Goal: Task Accomplishment & Management: Manage account settings

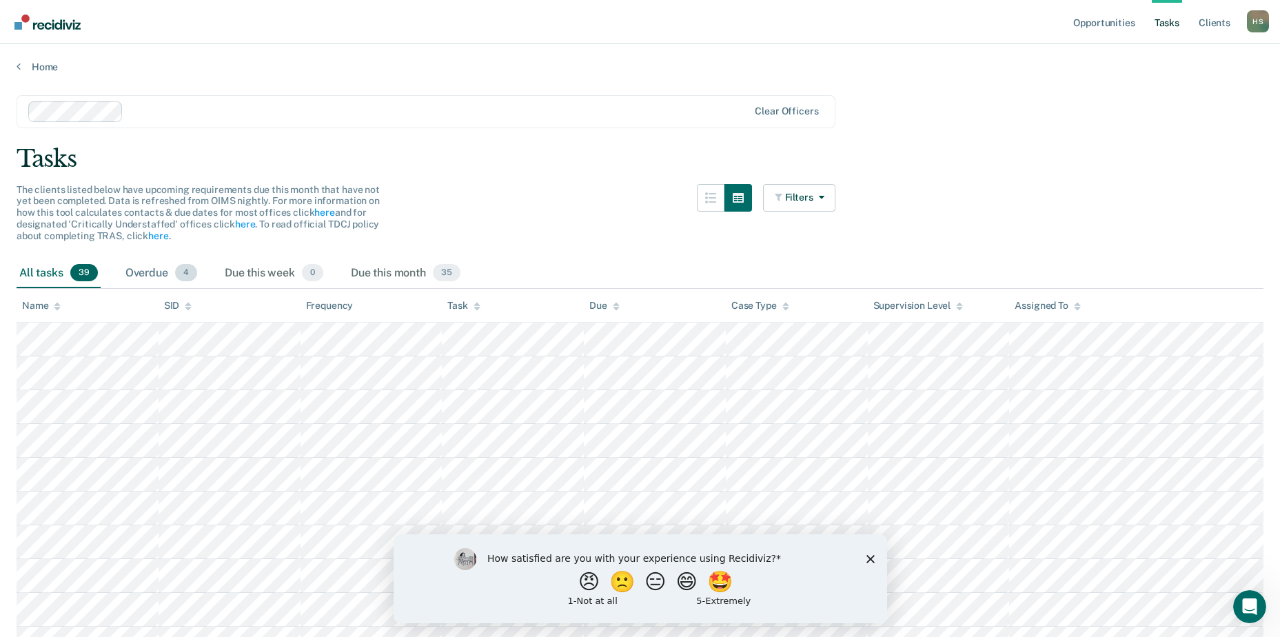
click at [130, 270] on div "Overdue 4" at bounding box center [161, 273] width 77 height 30
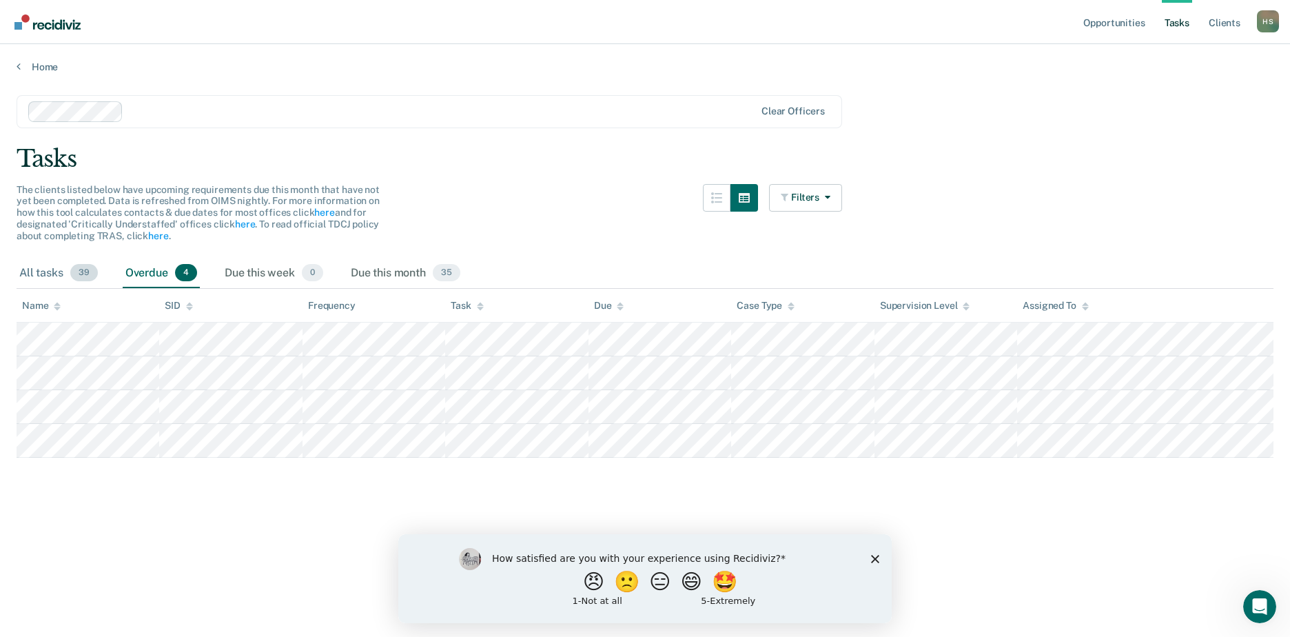
click at [37, 272] on div "All tasks 39" at bounding box center [59, 273] width 84 height 30
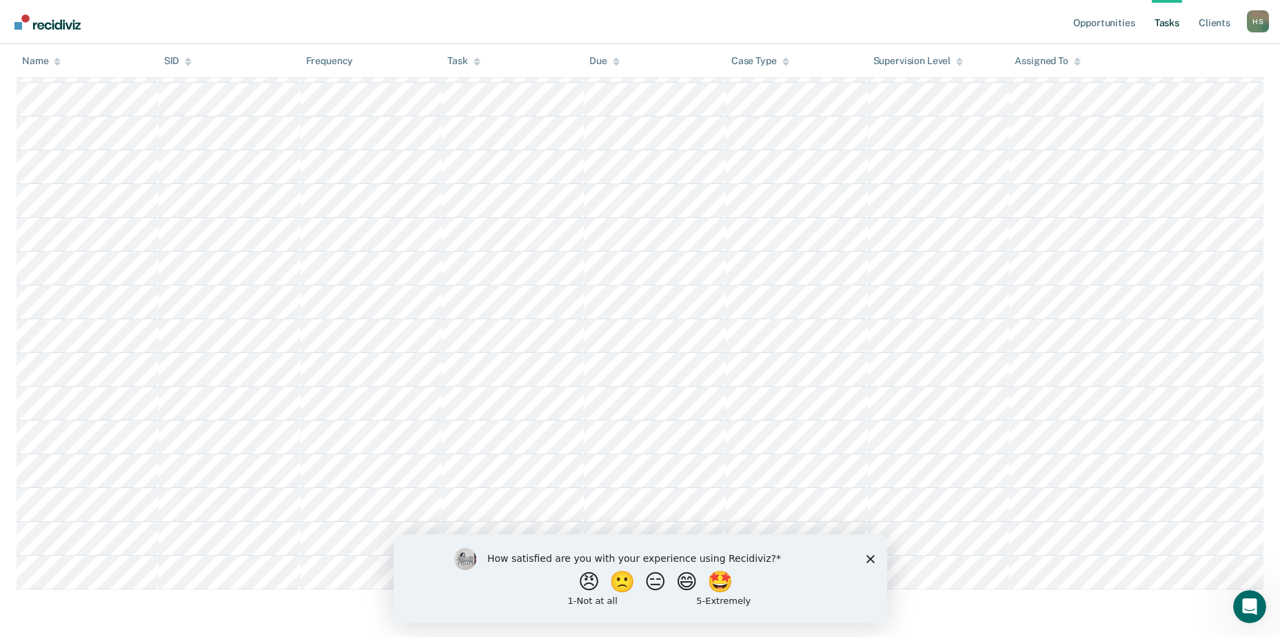
scroll to position [1058, 0]
click at [867, 551] on div "How satisfied are you with your experience using Recidiviz? 😠 🙁 😑 😄 🤩 1 - Not a…" at bounding box center [639, 577] width 493 height 89
click at [867, 554] on icon "Close survey" at bounding box center [870, 558] width 8 height 8
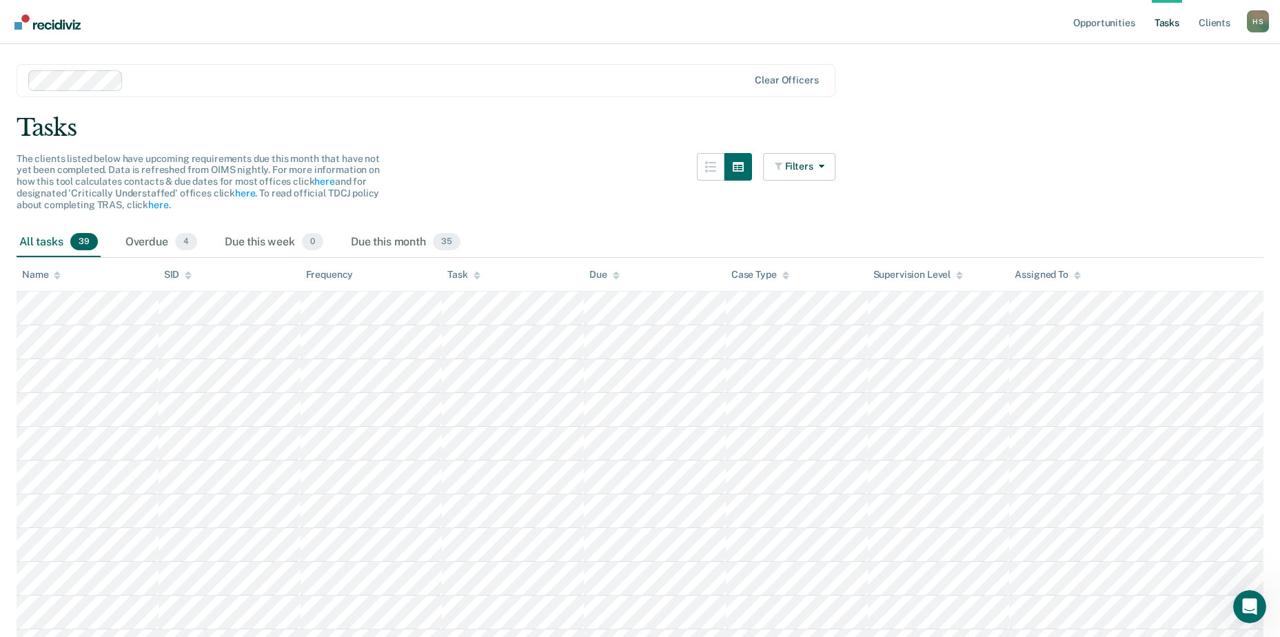
scroll to position [0, 0]
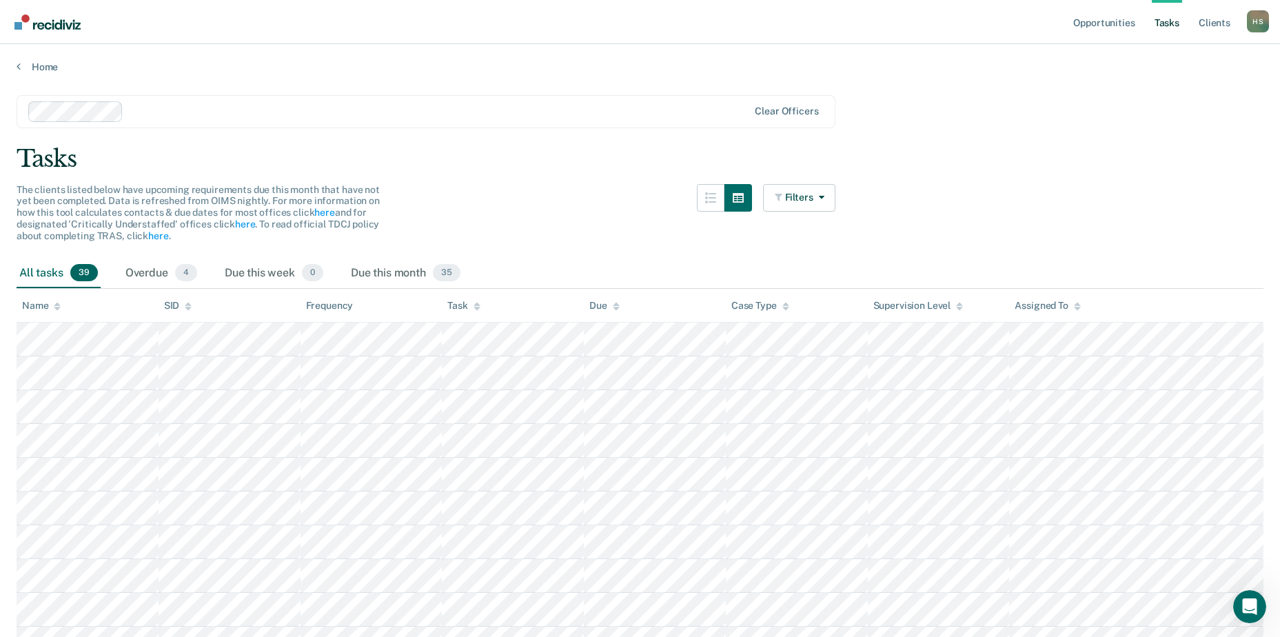
click at [655, 225] on div "The clients listed below have upcoming requirements due this month that have no…" at bounding box center [426, 221] width 819 height 74
click at [614, 234] on div "The clients listed below have upcoming requirements due this month that have no…" at bounding box center [426, 221] width 819 height 74
click at [1209, 22] on link "Client s" at bounding box center [1214, 22] width 37 height 44
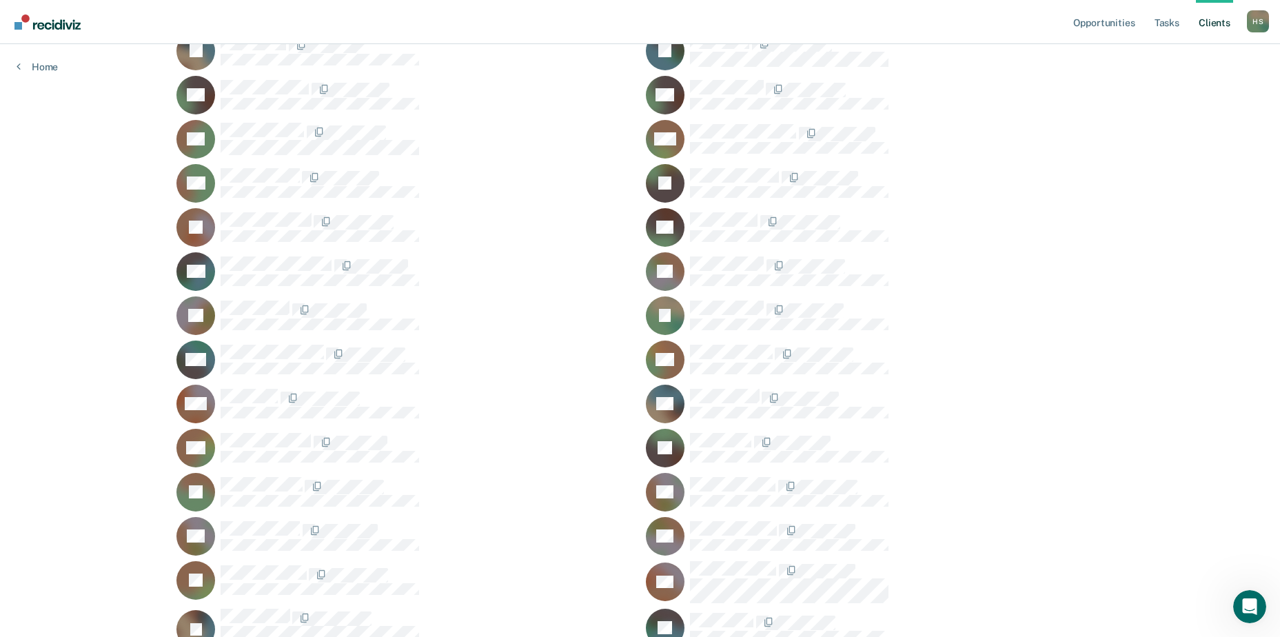
scroll to position [591, 0]
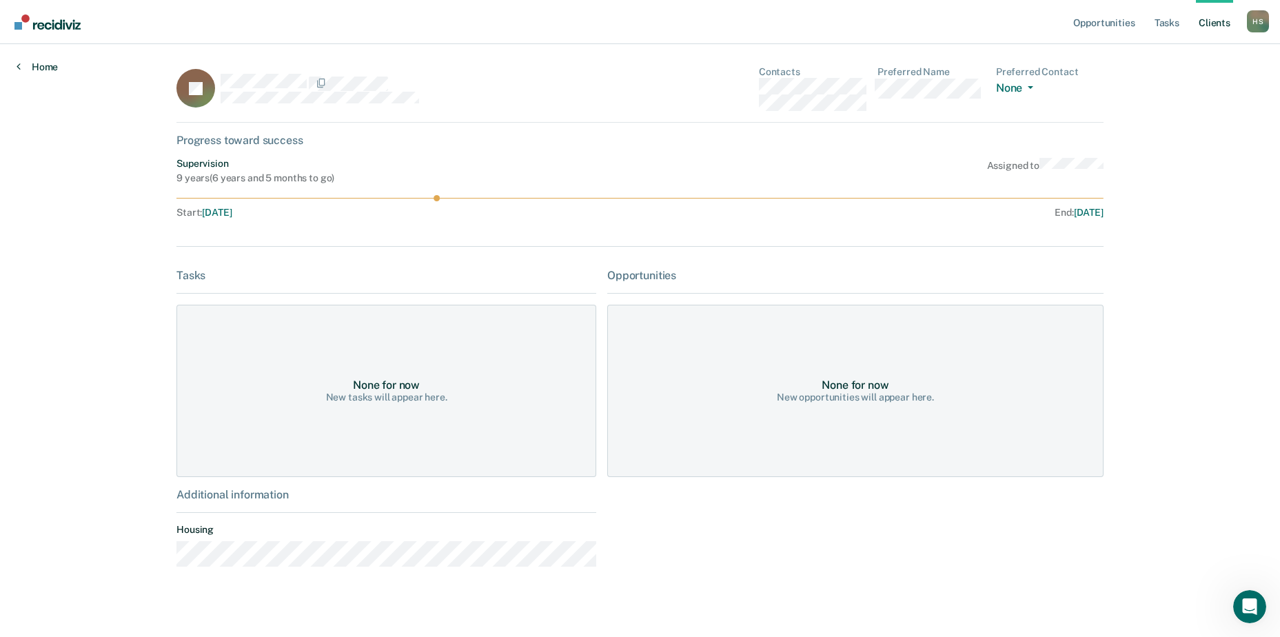
click at [20, 63] on icon at bounding box center [19, 66] width 4 height 11
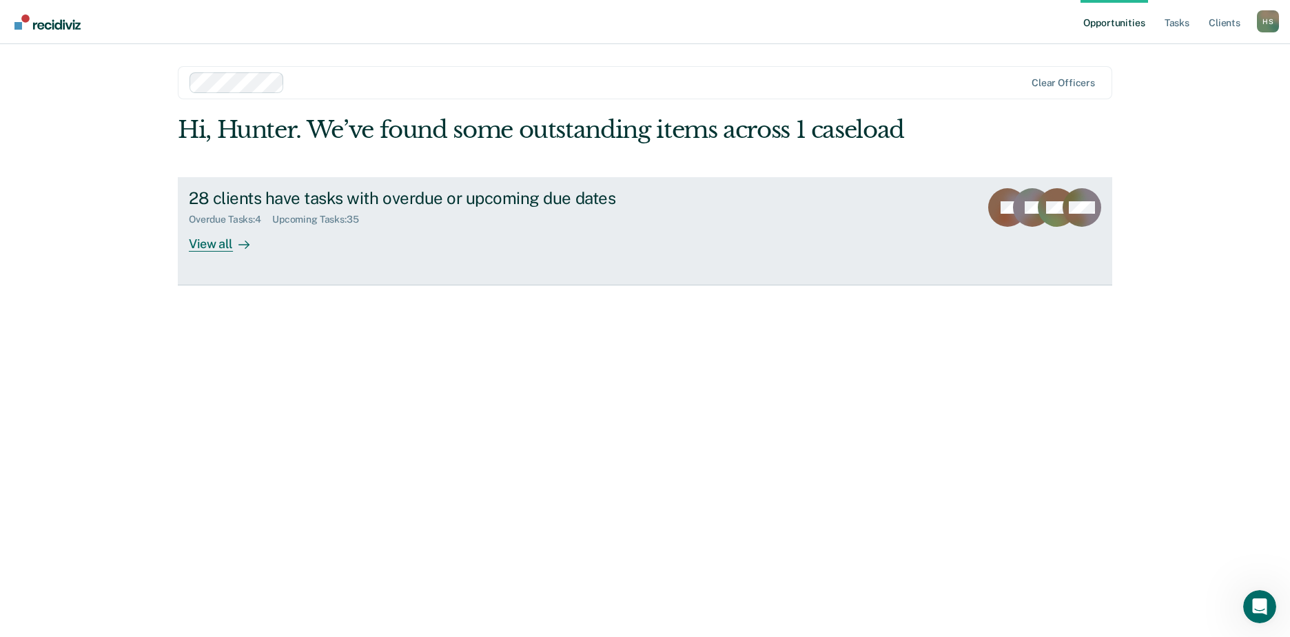
click at [210, 242] on div "View all" at bounding box center [227, 238] width 77 height 27
